Goal: Information Seeking & Learning: Learn about a topic

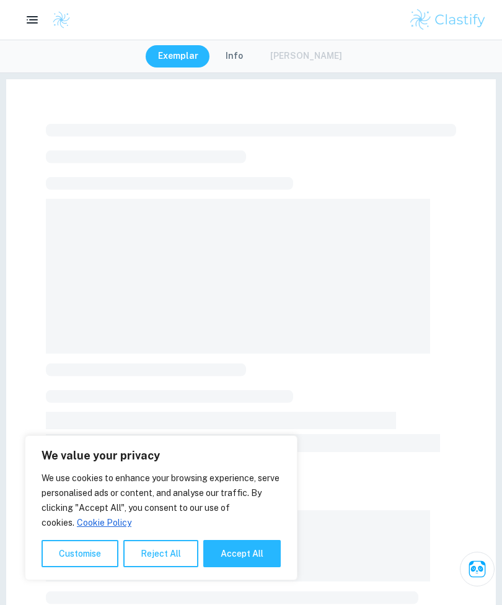
click at [238, 562] on button "Accept All" at bounding box center [241, 553] width 77 height 27
checkbox input "true"
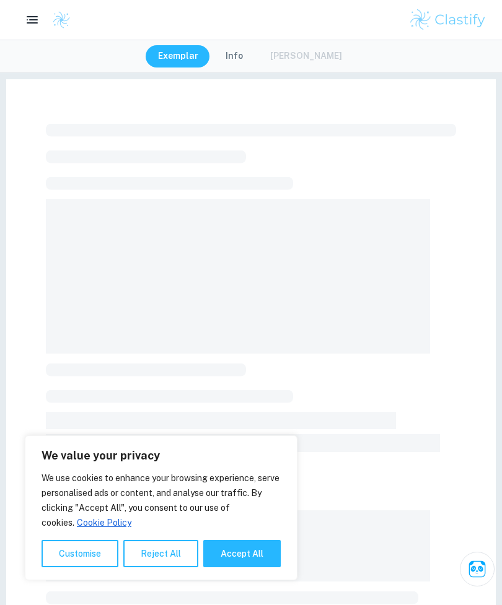
checkbox input "true"
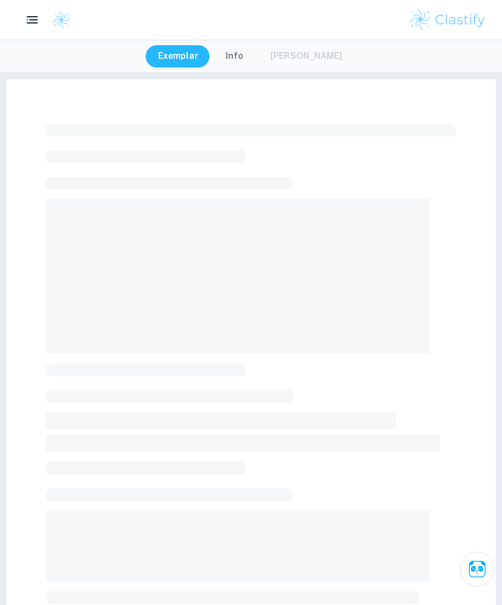
click at [494, 440] on div at bounding box center [251, 425] width 490 height 693
